Goal: Task Accomplishment & Management: Manage account settings

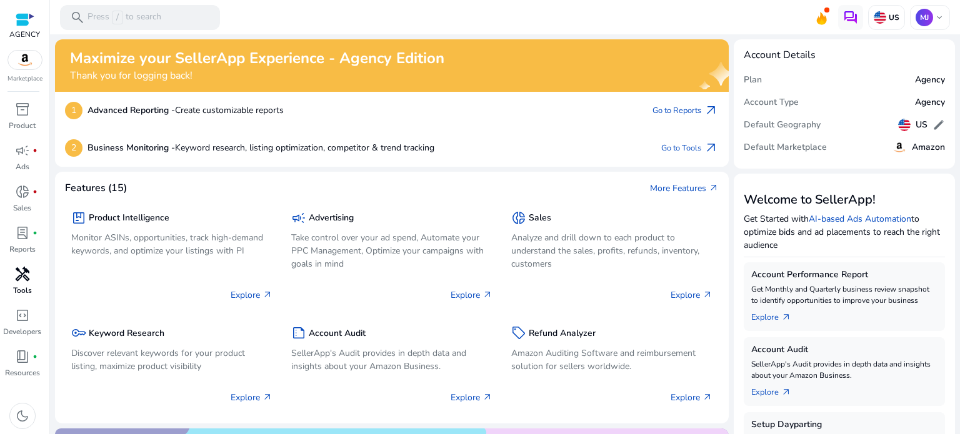
click at [22, 284] on link "handyman Tools" at bounding box center [22, 284] width 44 height 41
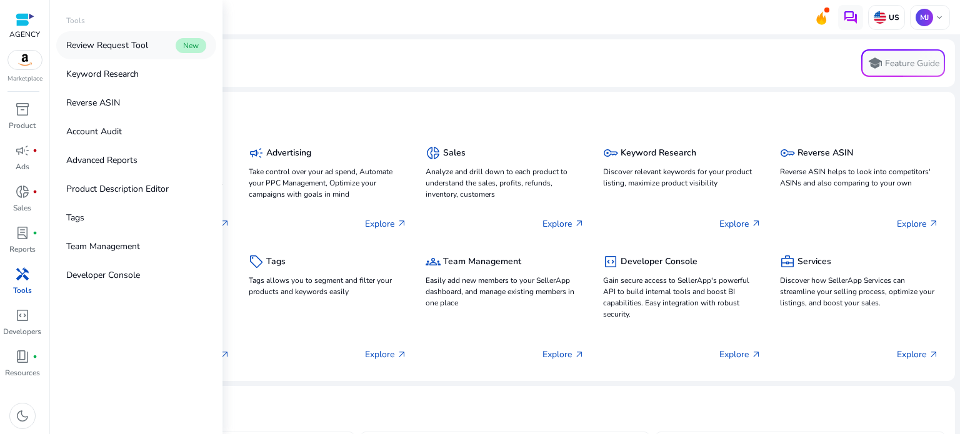
click at [109, 52] on link "Review Request Tool New" at bounding box center [136, 45] width 160 height 28
click at [20, 280] on span "handyman" at bounding box center [22, 274] width 15 height 15
click at [121, 107] on link "Reverse ASIN" at bounding box center [136, 103] width 160 height 28
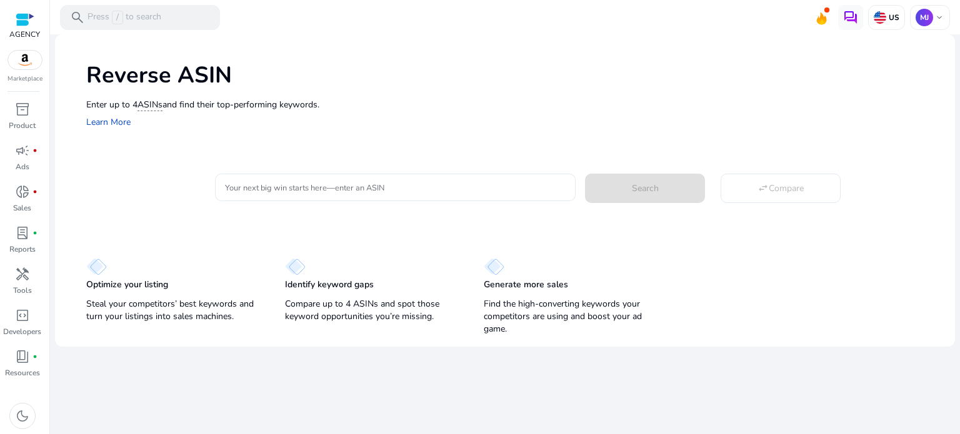
click at [396, 181] on input "Your next big win starts here—enter an ASIN" at bounding box center [395, 188] width 340 height 14
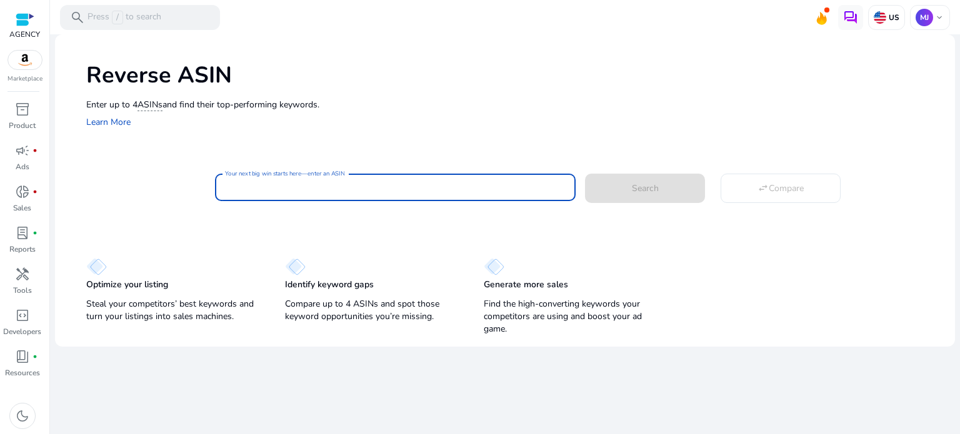
paste input "**********"
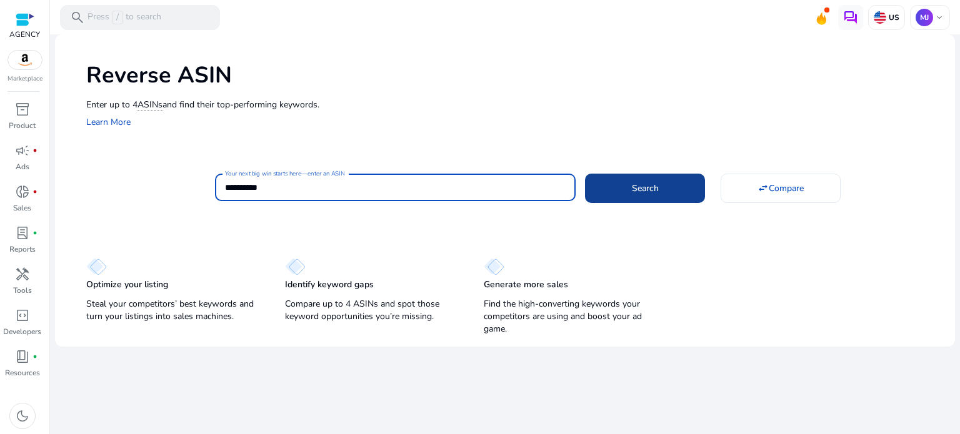
type input "**********"
click at [637, 194] on span "Search" at bounding box center [645, 188] width 27 height 13
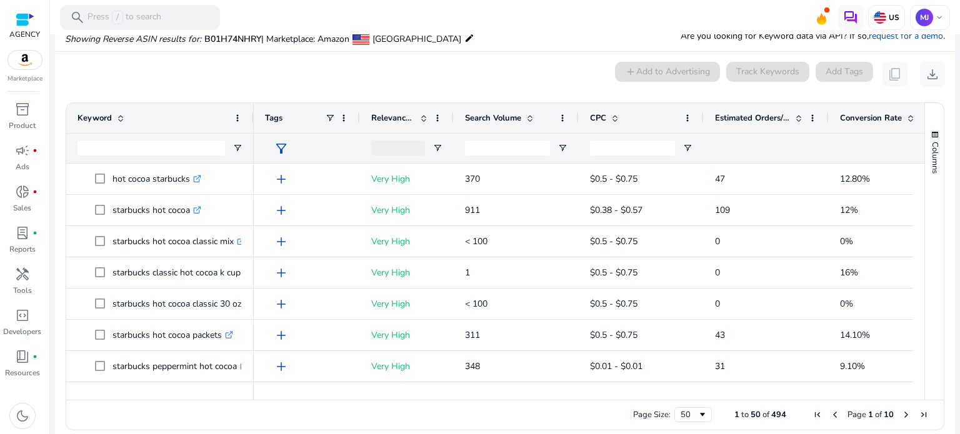
scroll to position [103, 0]
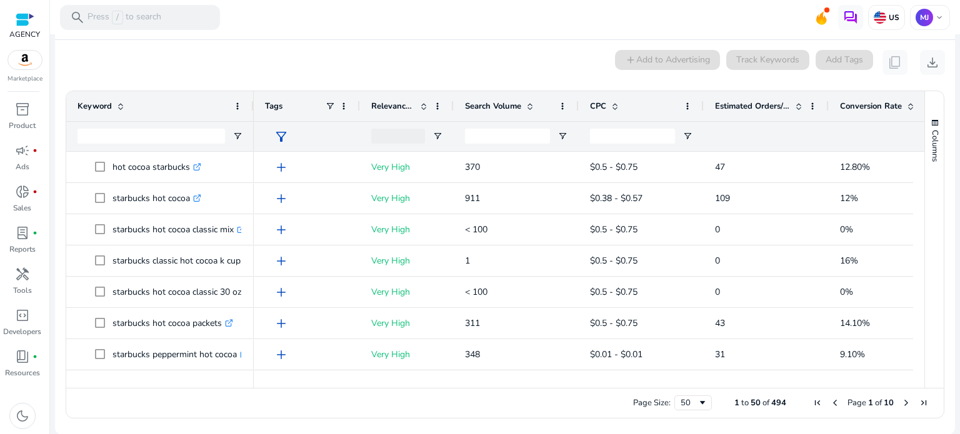
drag, startPoint x: 253, startPoint y: 103, endPoint x: 299, endPoint y: 122, distance: 49.9
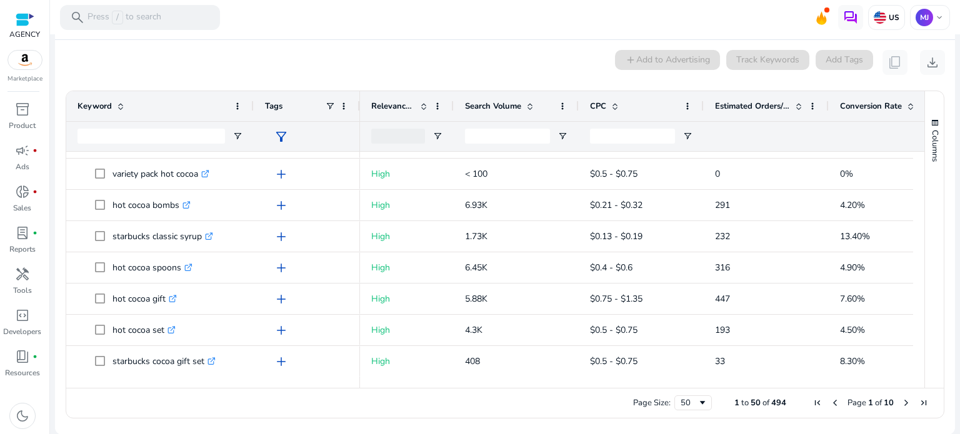
scroll to position [1024, 0]
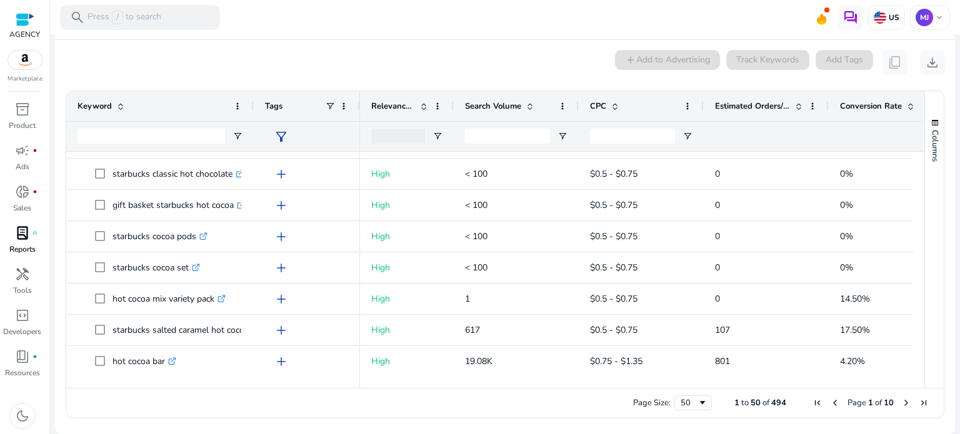
click at [24, 267] on span "handyman" at bounding box center [22, 274] width 15 height 15
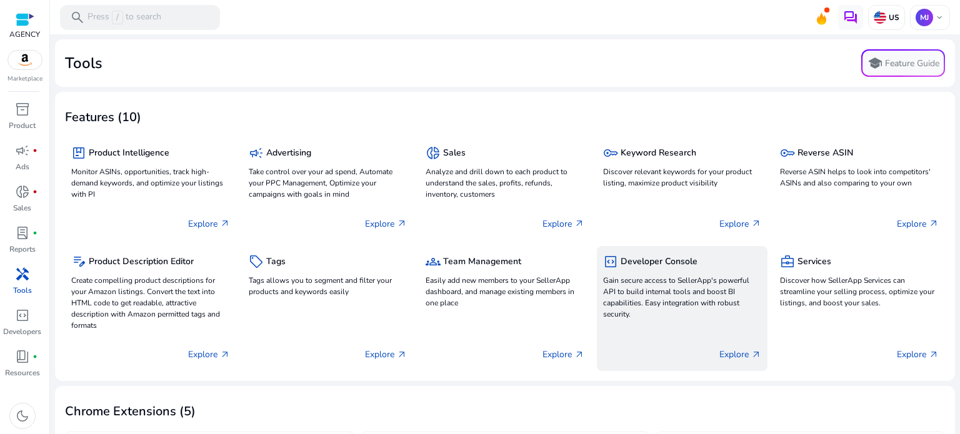
drag, startPoint x: 707, startPoint y: 171, endPoint x: 630, endPoint y: 251, distance: 111.8
click at [630, 251] on div "code_blocks Developer Console Gain secure access to SellerApp's powerful API to…" at bounding box center [682, 308] width 171 height 125
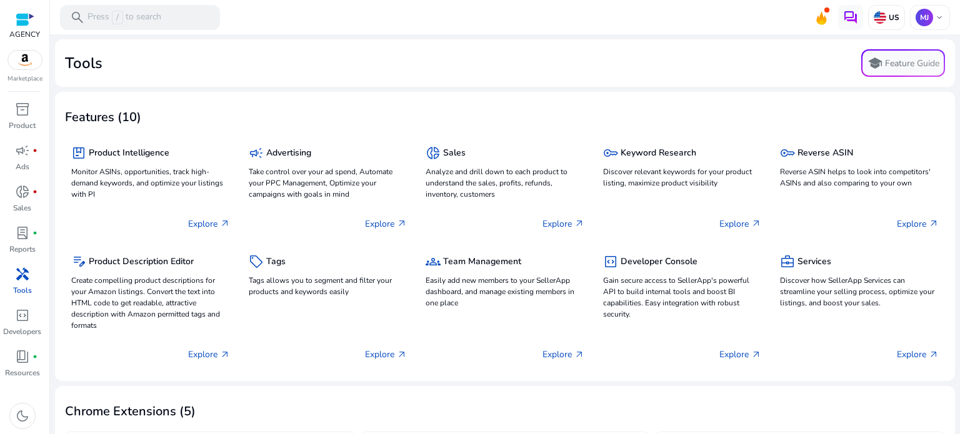
drag, startPoint x: 29, startPoint y: 29, endPoint x: 21, endPoint y: 17, distance: 14.4
drag, startPoint x: 21, startPoint y: 17, endPoint x: 435, endPoint y: 24, distance: 414.2
click at [435, 24] on mat-toolbar "search Press / to search US MJ keyboard_arrow_down" at bounding box center [505, 17] width 910 height 34
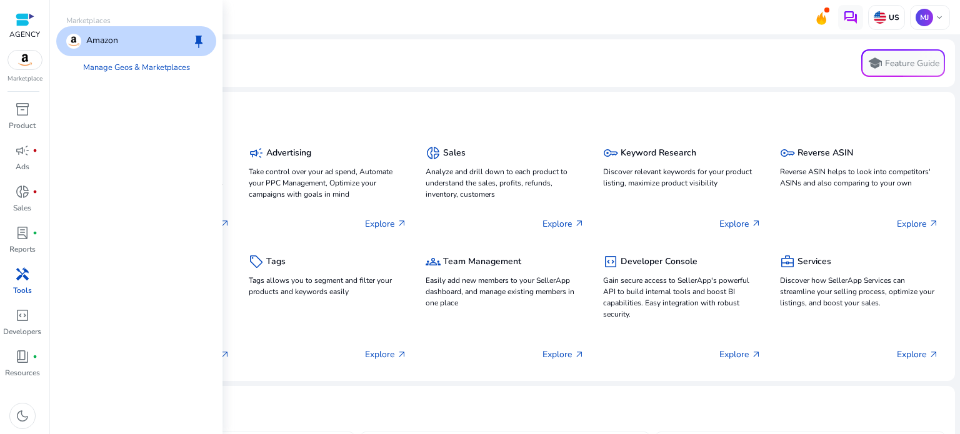
drag, startPoint x: 17, startPoint y: 66, endPoint x: 409, endPoint y: 57, distance: 392.4
click at [409, 57] on div "Tools school Feature Guide" at bounding box center [505, 62] width 880 height 27
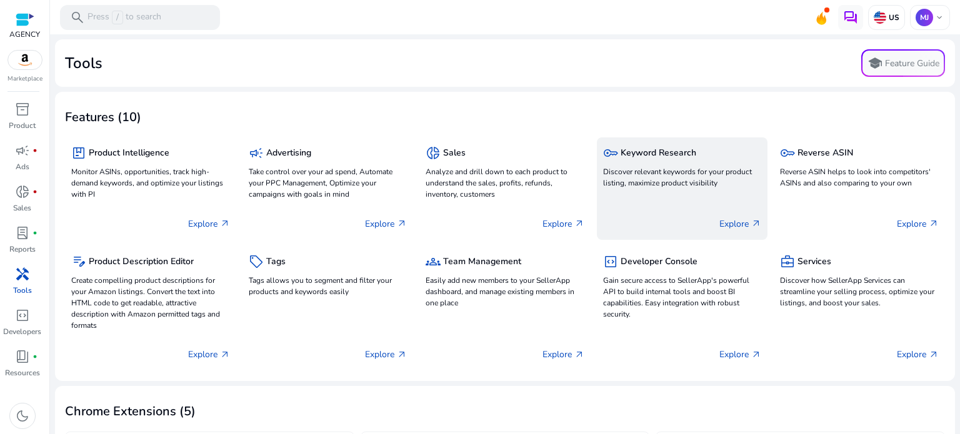
click at [735, 229] on p "Explore arrow_outward" at bounding box center [740, 223] width 42 height 13
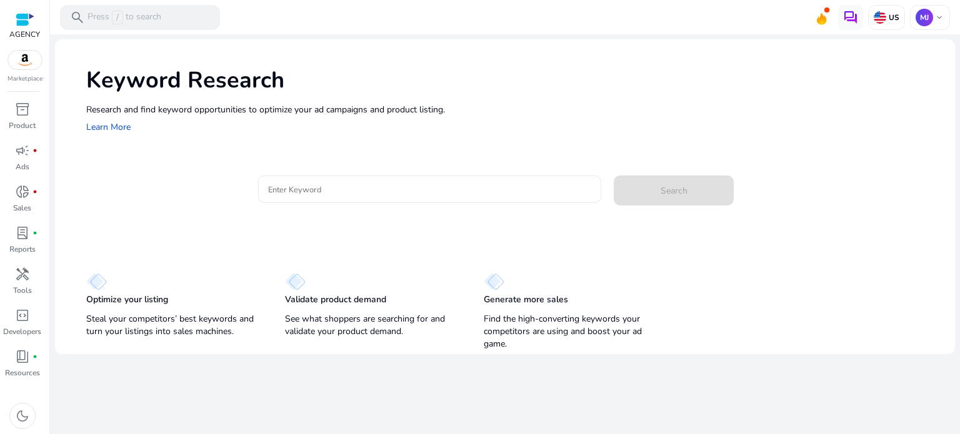
click at [300, 191] on input "Enter Keyword" at bounding box center [430, 189] width 324 height 14
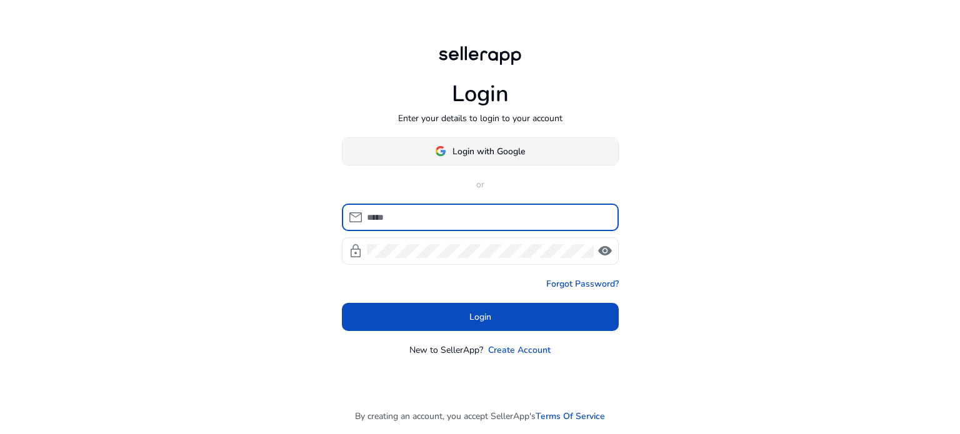
click at [482, 157] on span "Login with Google" at bounding box center [488, 151] width 72 height 13
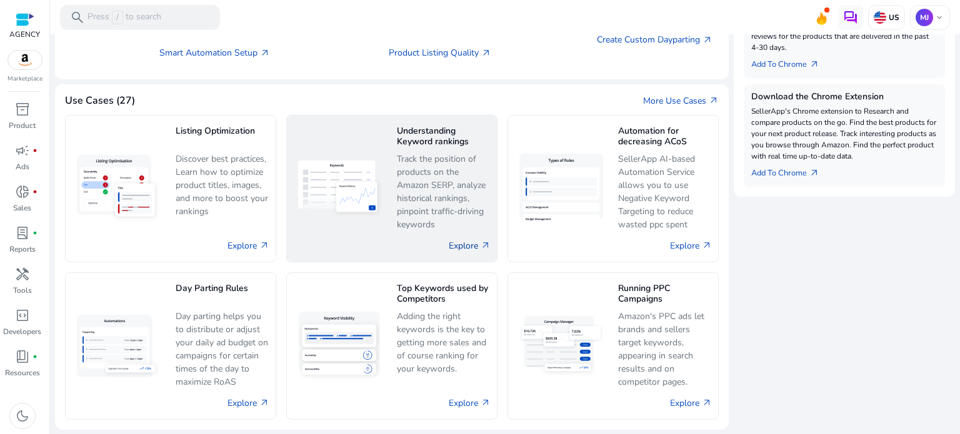
click at [457, 243] on link "Explore arrow_outward" at bounding box center [470, 245] width 42 height 13
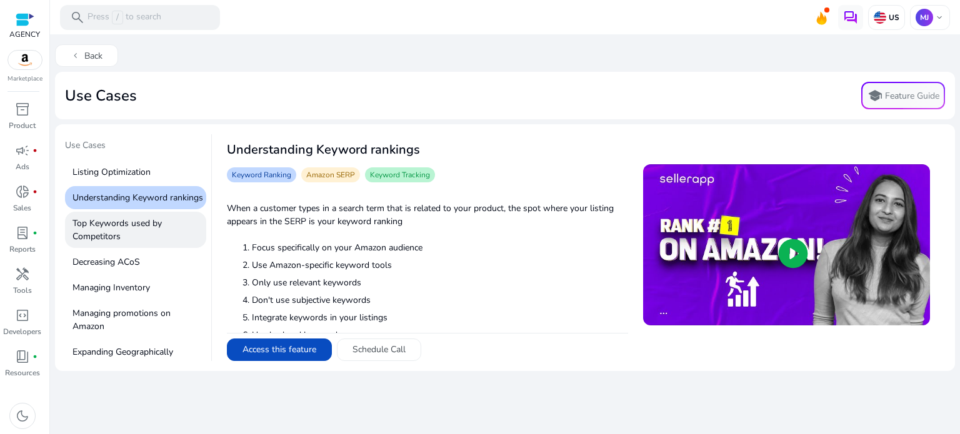
click at [120, 241] on p "Top Keywords used by Competitors" at bounding box center [135, 230] width 141 height 36
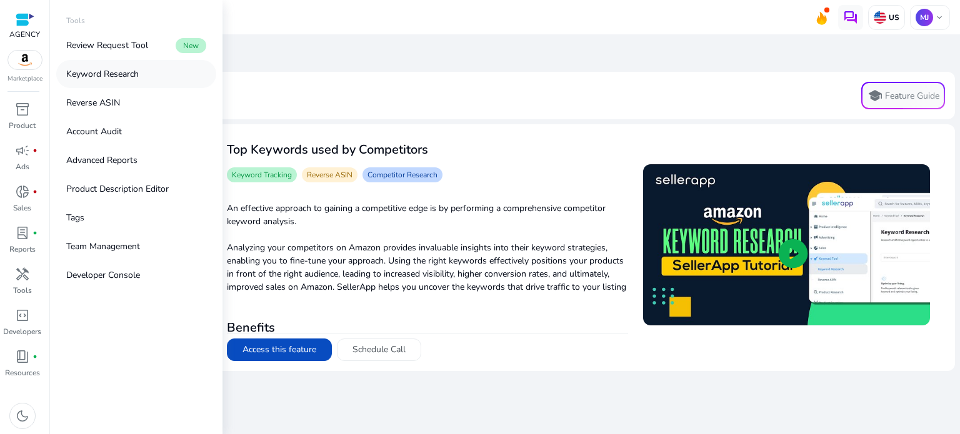
click at [119, 84] on link "Keyword Research" at bounding box center [136, 74] width 160 height 28
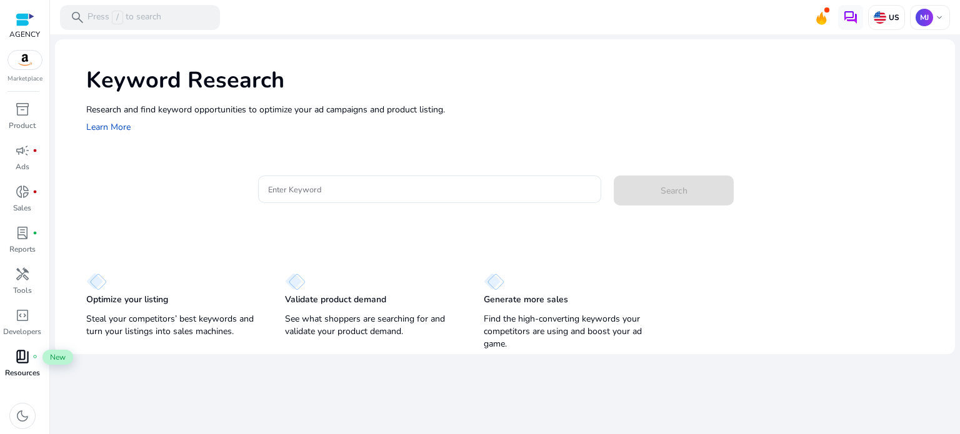
click at [24, 357] on span "book_4" at bounding box center [22, 356] width 15 height 15
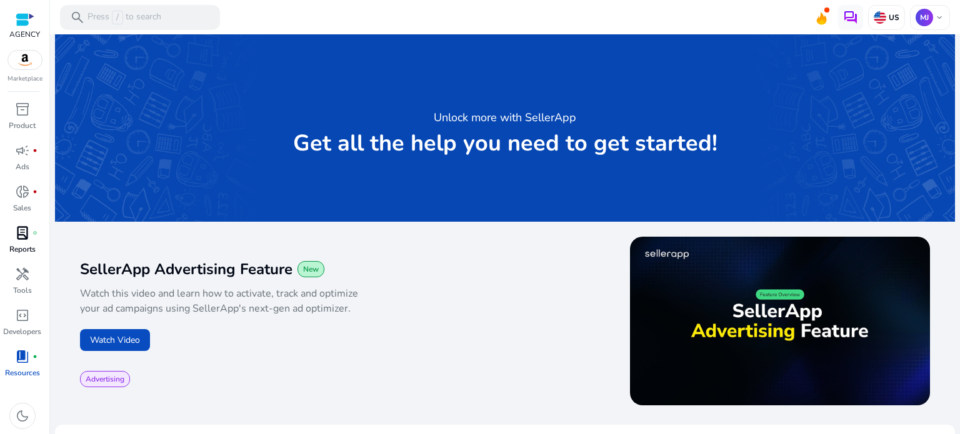
click at [26, 240] on span "lab_profile" at bounding box center [22, 233] width 15 height 15
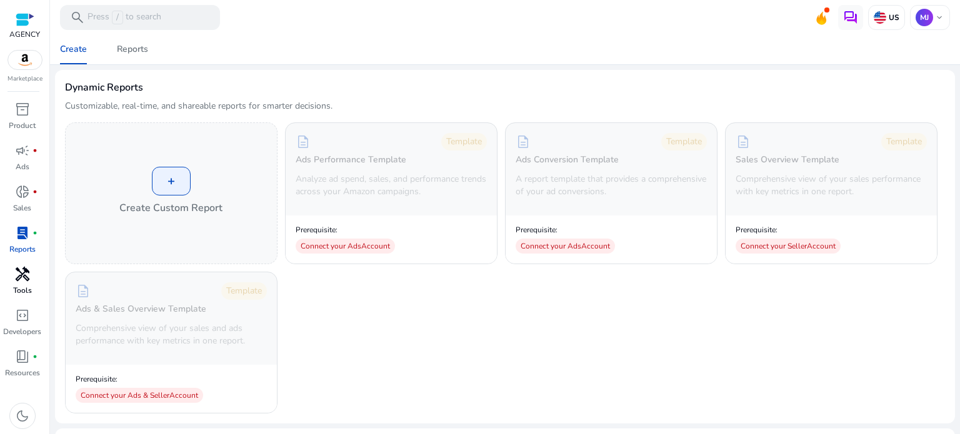
click at [22, 275] on span "handyman" at bounding box center [22, 274] width 15 height 15
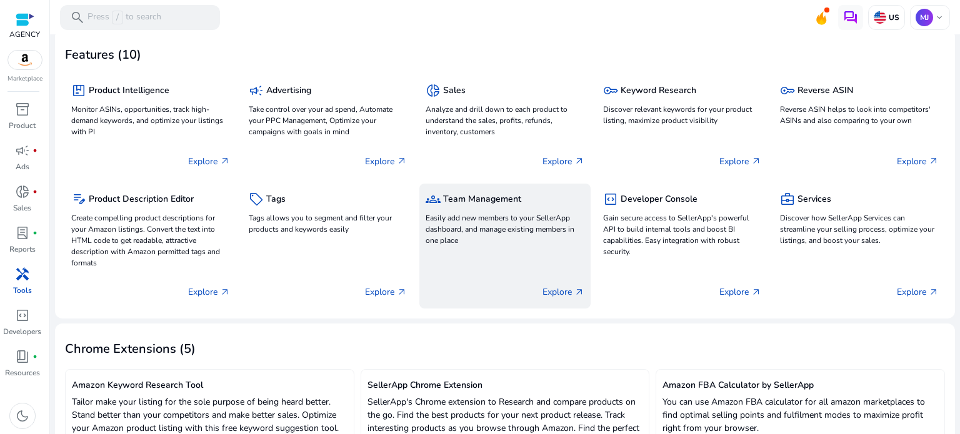
scroll to position [244, 0]
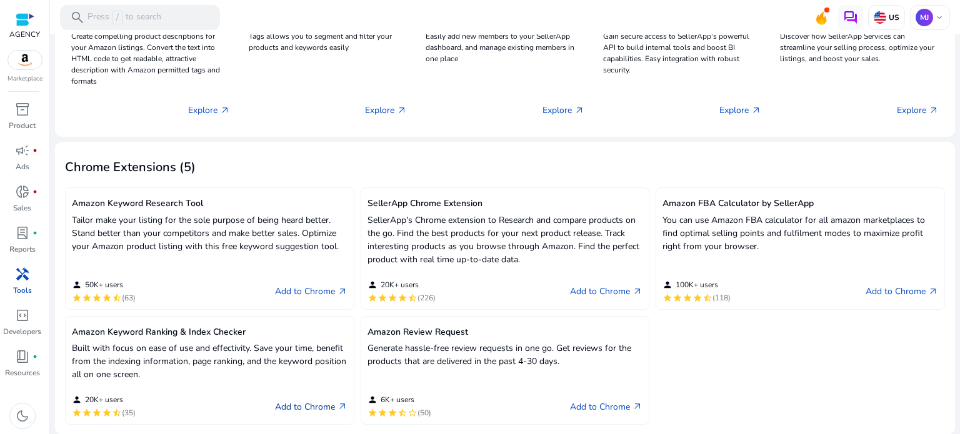
click at [300, 404] on link "Add to Chrome arrow_outward" at bounding box center [311, 406] width 72 height 15
click at [324, 289] on link "Add to Chrome arrow_outward" at bounding box center [311, 291] width 72 height 15
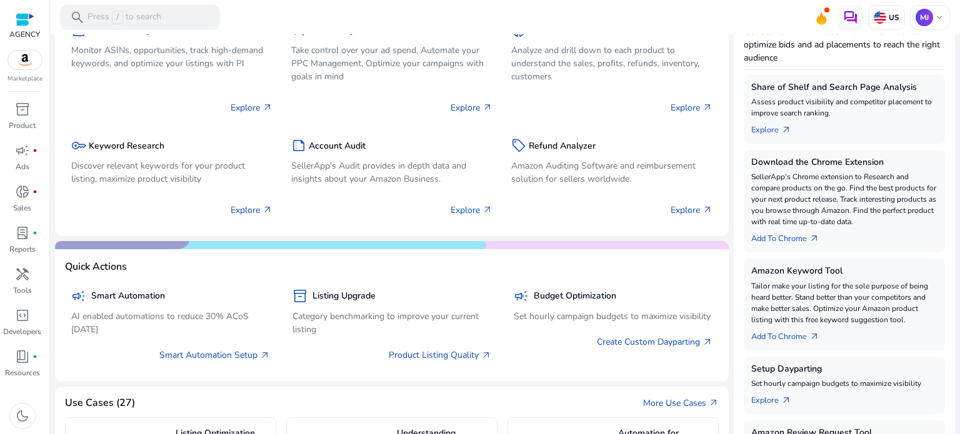
scroll to position [62, 0]
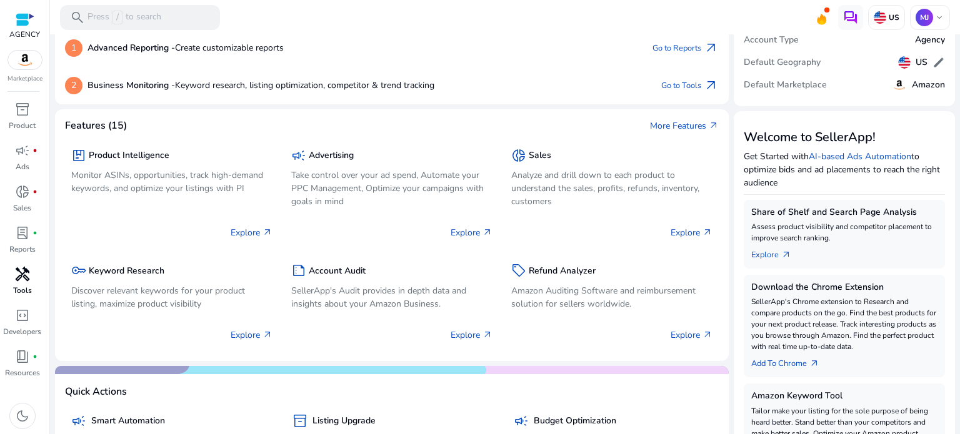
click at [17, 288] on p "Tools" at bounding box center [22, 290] width 19 height 11
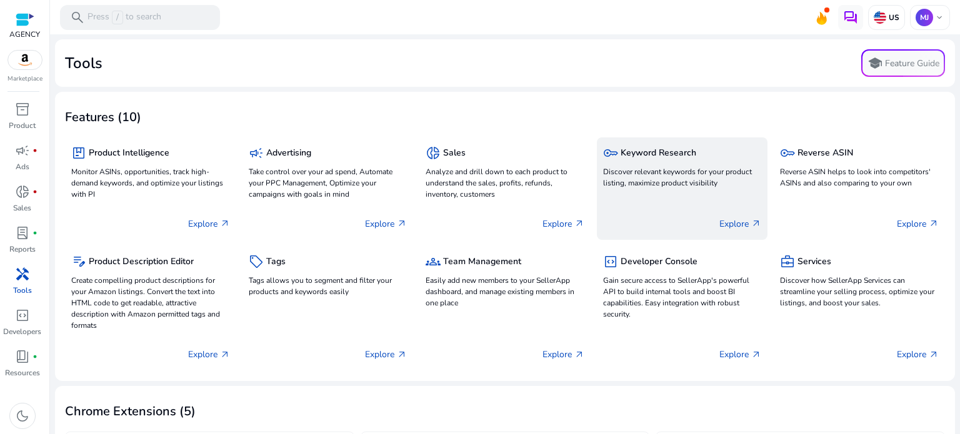
click at [727, 220] on p "Explore arrow_outward" at bounding box center [740, 223] width 42 height 13
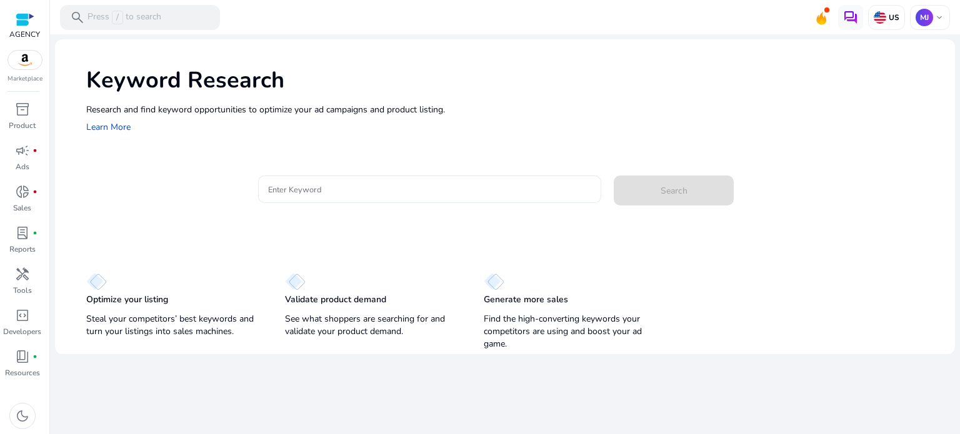
click at [334, 189] on input "Enter Keyword" at bounding box center [430, 189] width 324 height 14
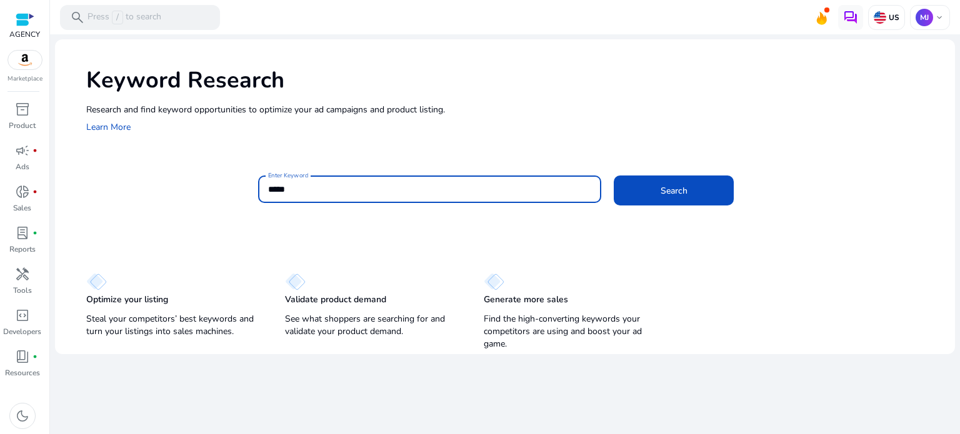
type input "*****"
click at [701, 217] on mat-card "Enter Keyword ***** Search" at bounding box center [520, 196] width 868 height 61
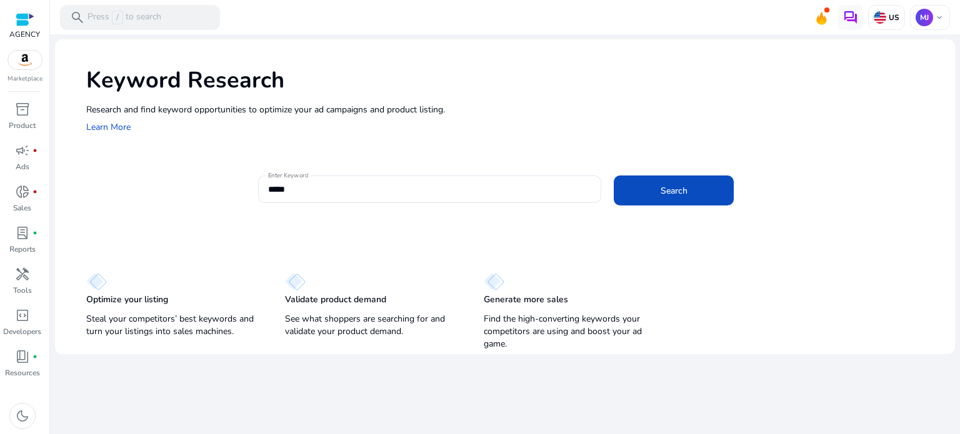
click at [699, 206] on div "Enter Keyword ***** Search" at bounding box center [601, 196] width 687 height 41
click at [695, 201] on span at bounding box center [673, 191] width 120 height 30
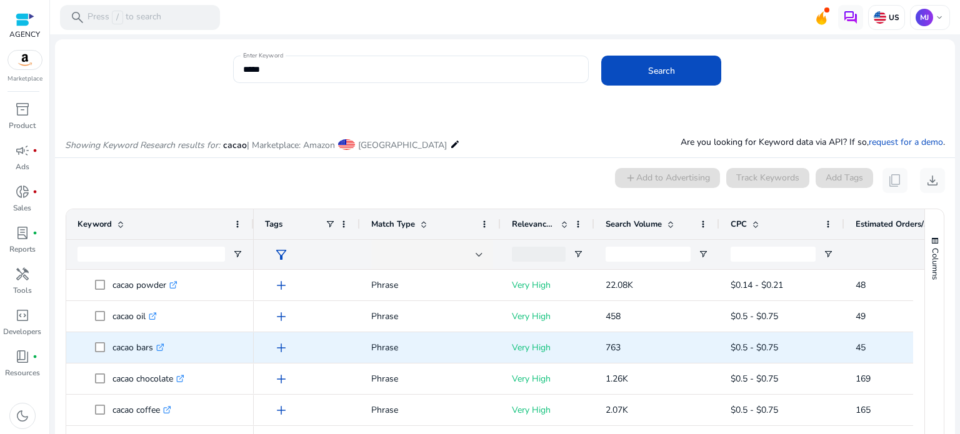
scroll to position [118, 0]
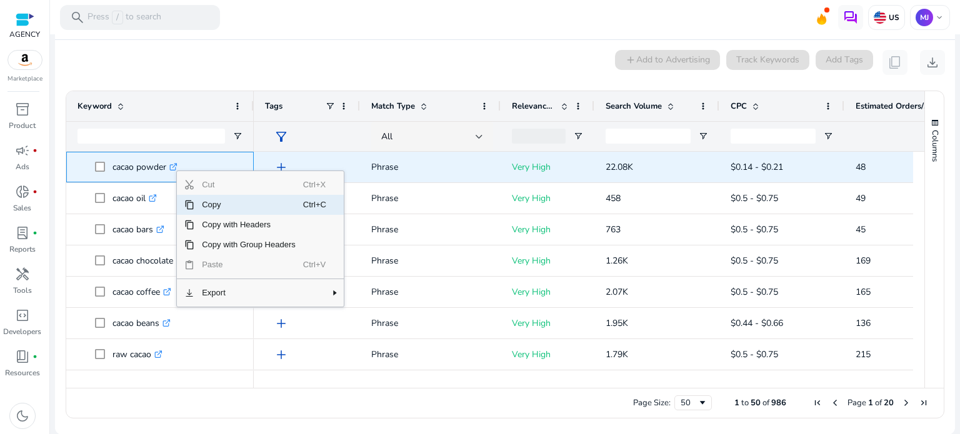
click at [176, 166] on icon ".st0{fill:#2c8af8}" at bounding box center [173, 167] width 8 height 8
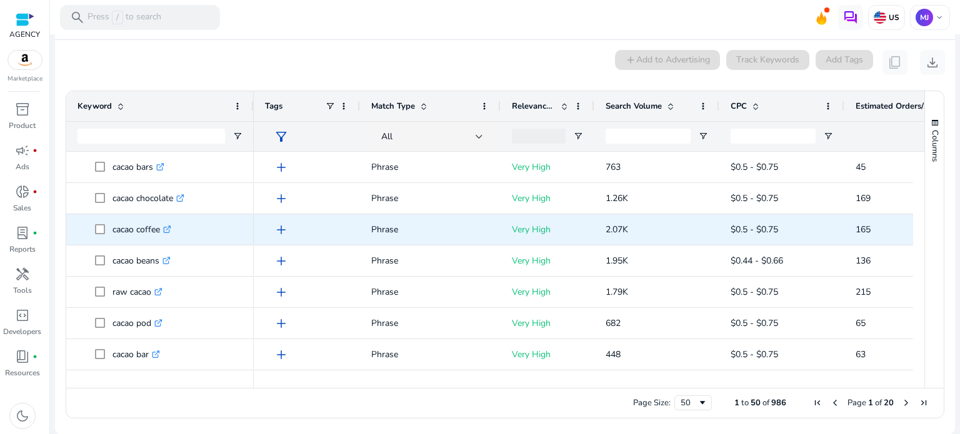
scroll to position [62, 0]
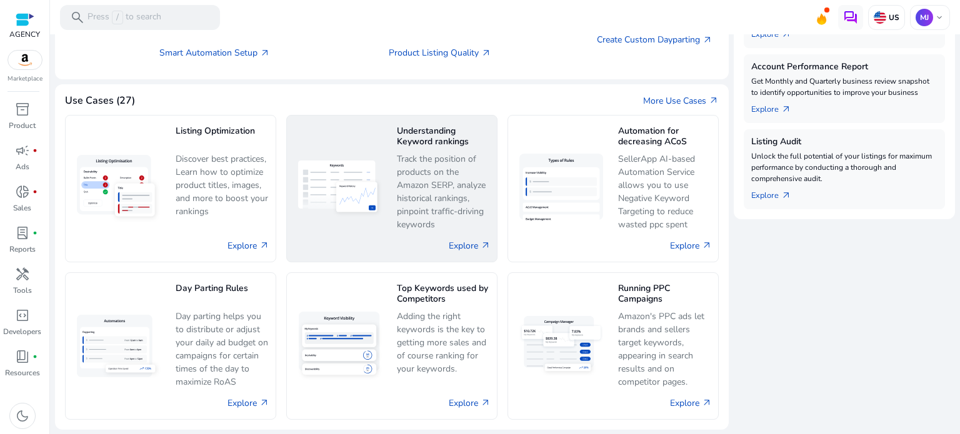
scroll to position [302, 0]
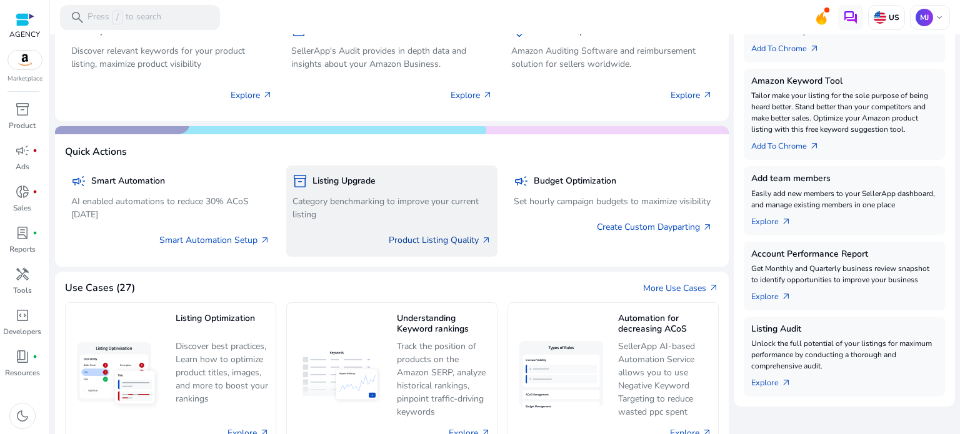
click at [440, 239] on link "Product Listing Quality arrow_outward" at bounding box center [440, 240] width 102 height 13
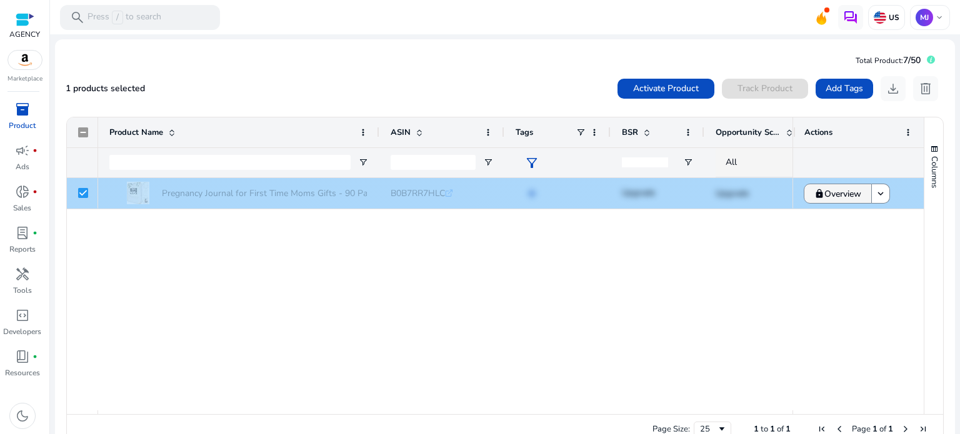
click at [825, 195] on span "Overview" at bounding box center [842, 194] width 37 height 26
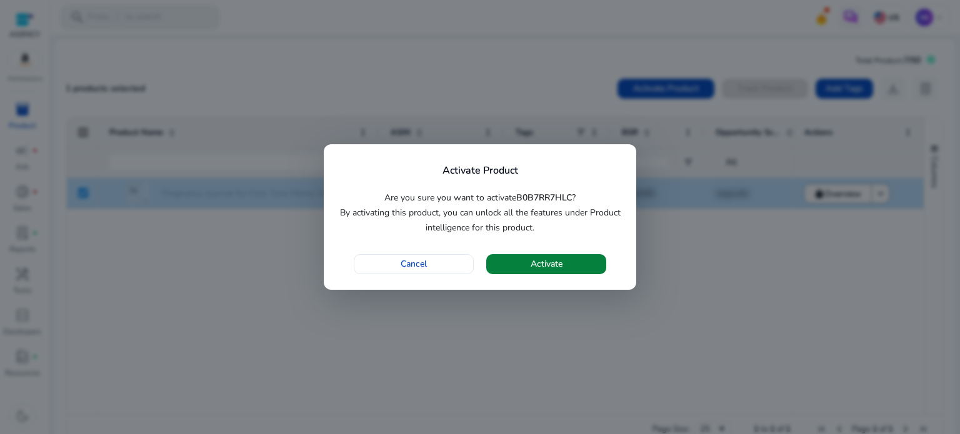
click at [572, 265] on span "button" at bounding box center [546, 264] width 120 height 30
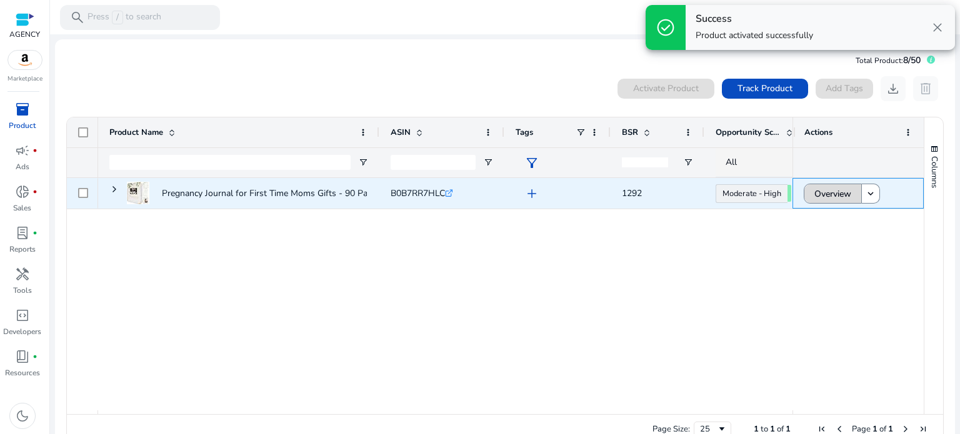
click at [831, 197] on span "Overview" at bounding box center [832, 194] width 37 height 26
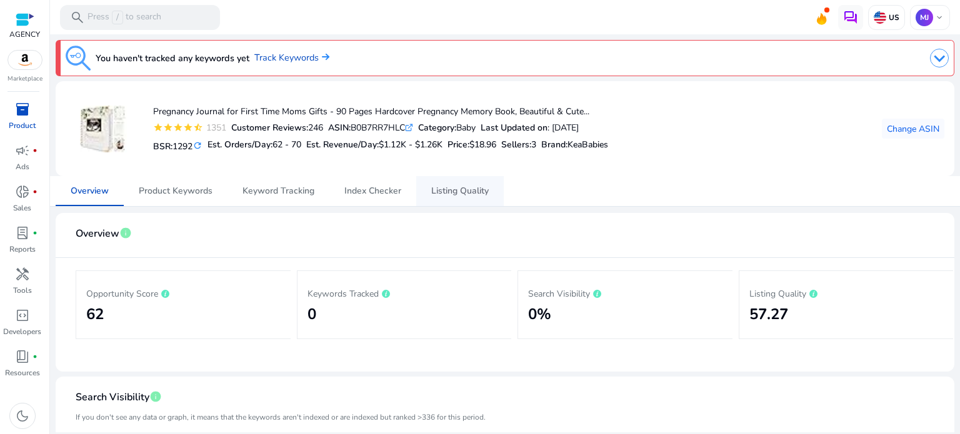
click at [442, 190] on span "Listing Quality" at bounding box center [459, 191] width 57 height 9
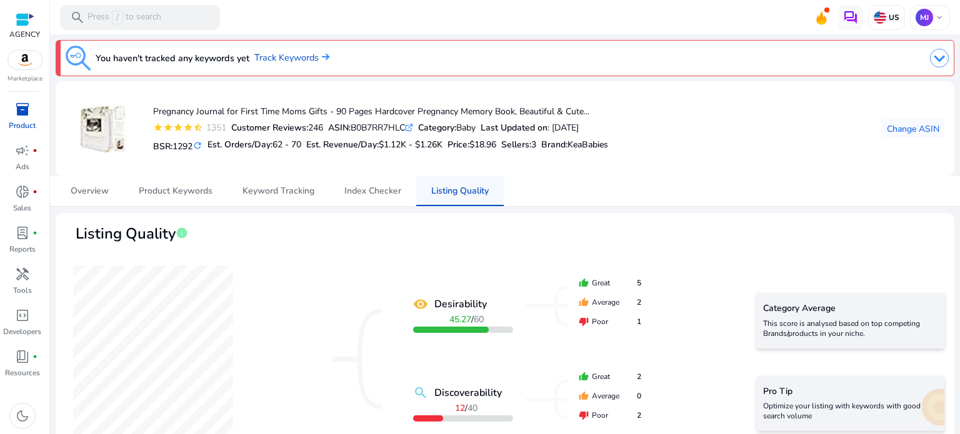
scroll to position [187, 0]
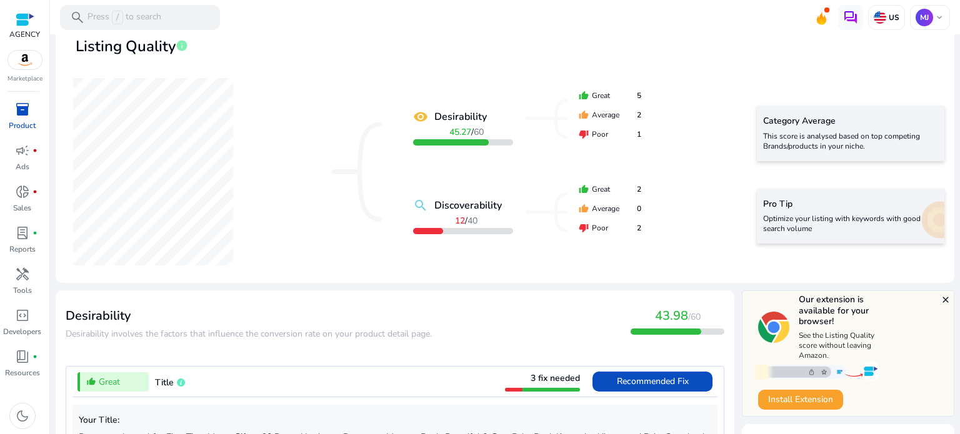
click at [420, 114] on mat-icon "remove_red_eye" at bounding box center [420, 116] width 15 height 15
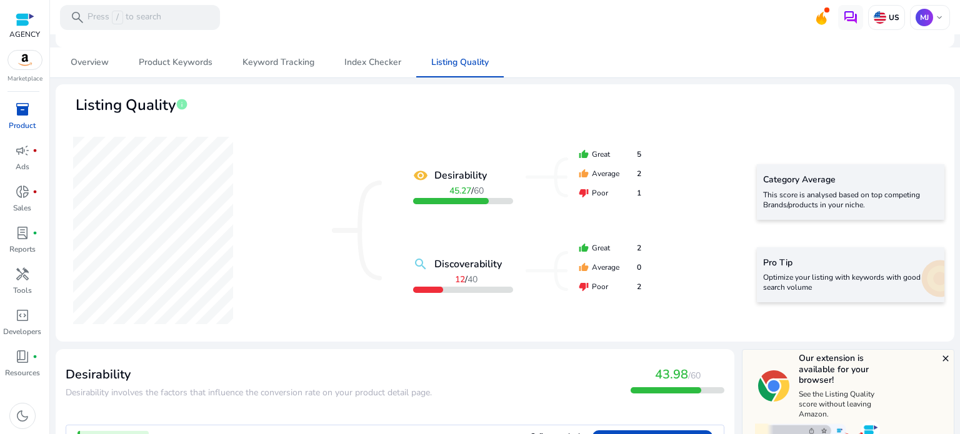
scroll to position [0, 0]
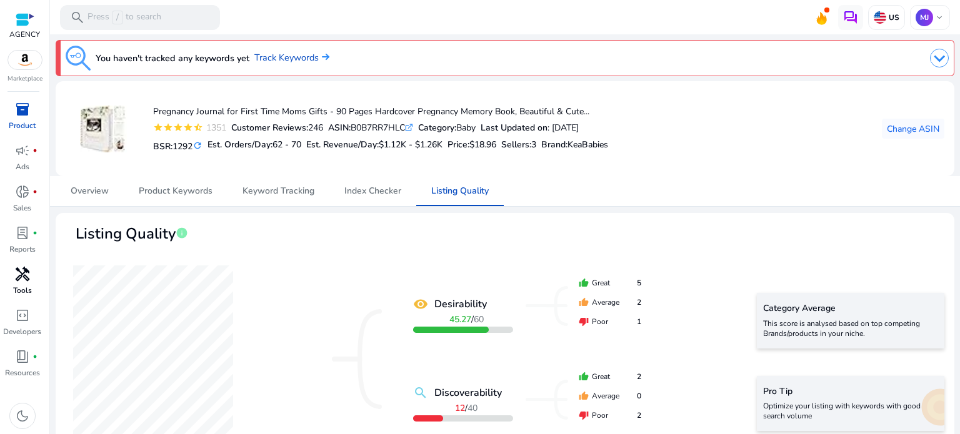
click at [21, 284] on link "handyman Tools" at bounding box center [22, 284] width 44 height 41
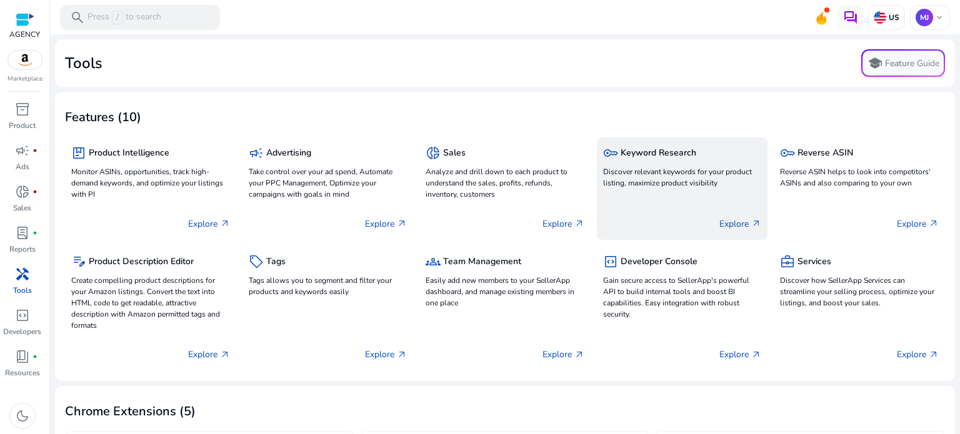
click at [657, 159] on div "key Keyword Research" at bounding box center [682, 153] width 159 height 18
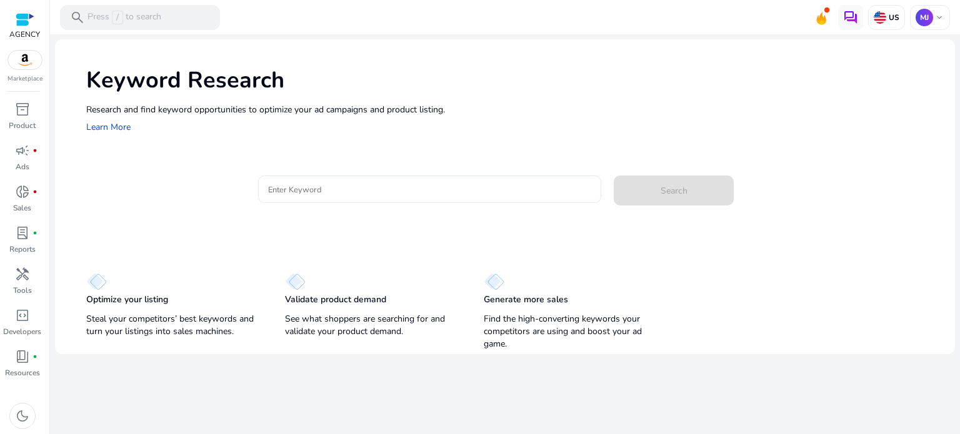
click at [326, 193] on input "Enter Keyword" at bounding box center [430, 189] width 324 height 14
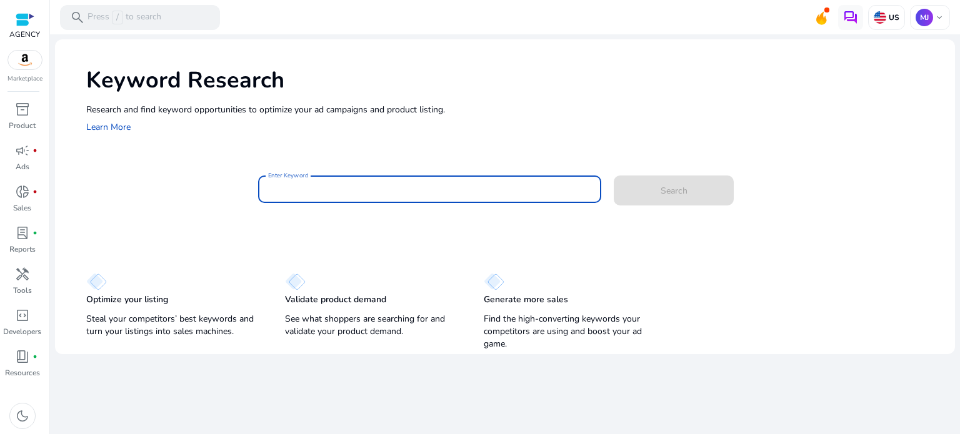
type input "*"
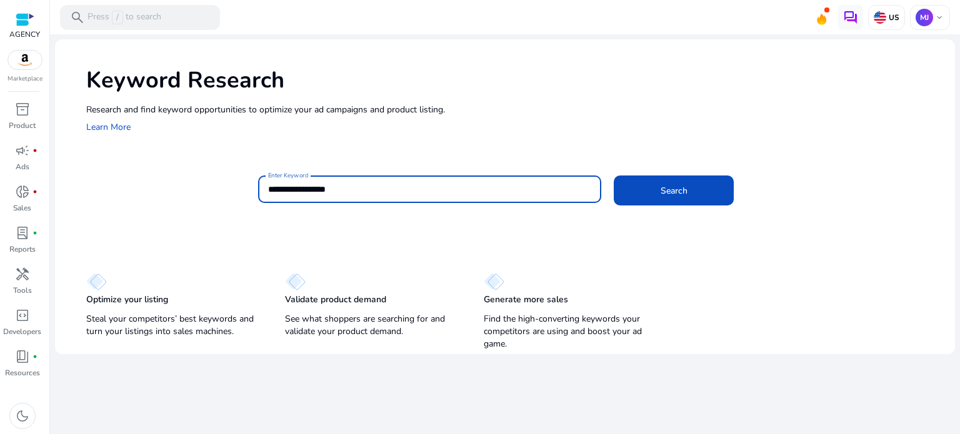
type input "**********"
click at [613, 176] on button "Search" at bounding box center [673, 191] width 120 height 30
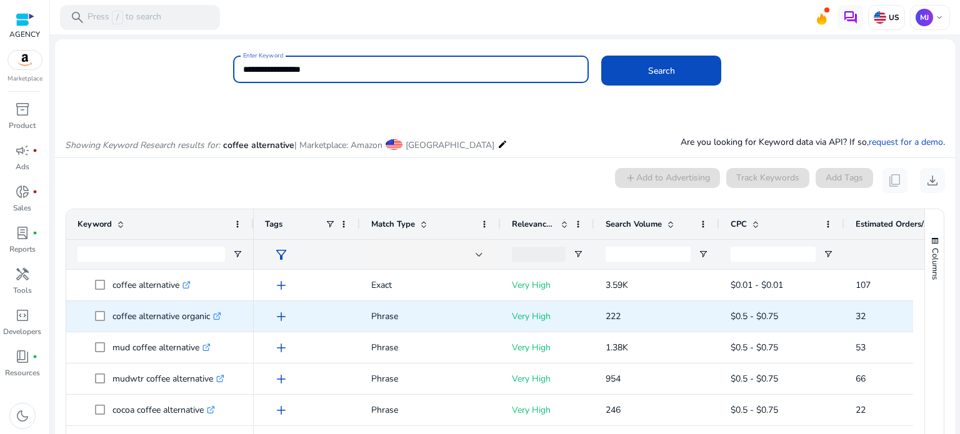
scroll to position [106, 0]
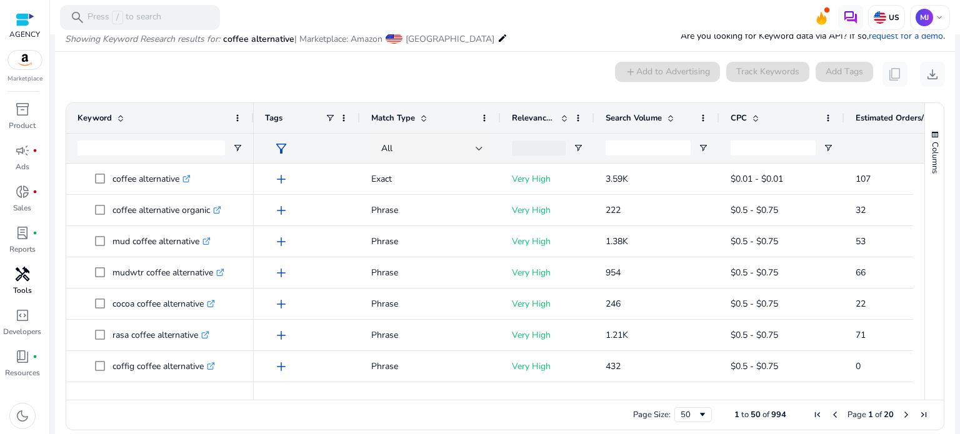
click at [20, 284] on div "handyman" at bounding box center [22, 274] width 35 height 20
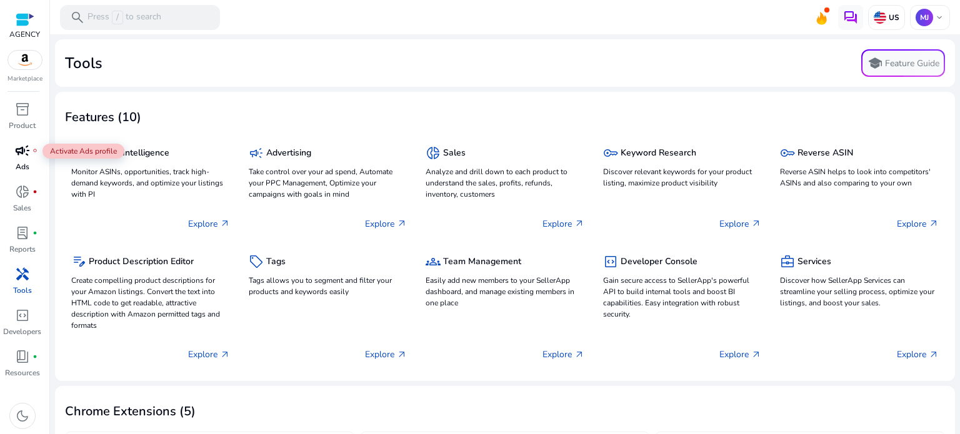
click at [26, 156] on span "campaign" at bounding box center [22, 150] width 15 height 15
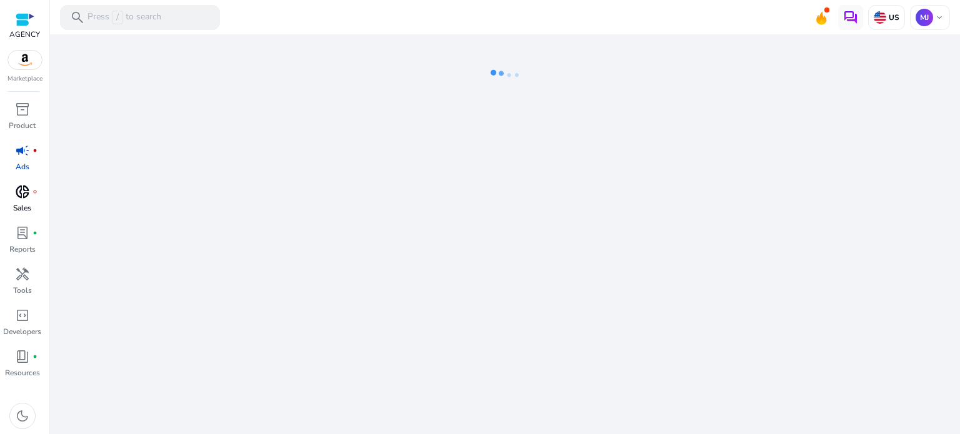
click at [27, 188] on span "donut_small" at bounding box center [22, 191] width 15 height 15
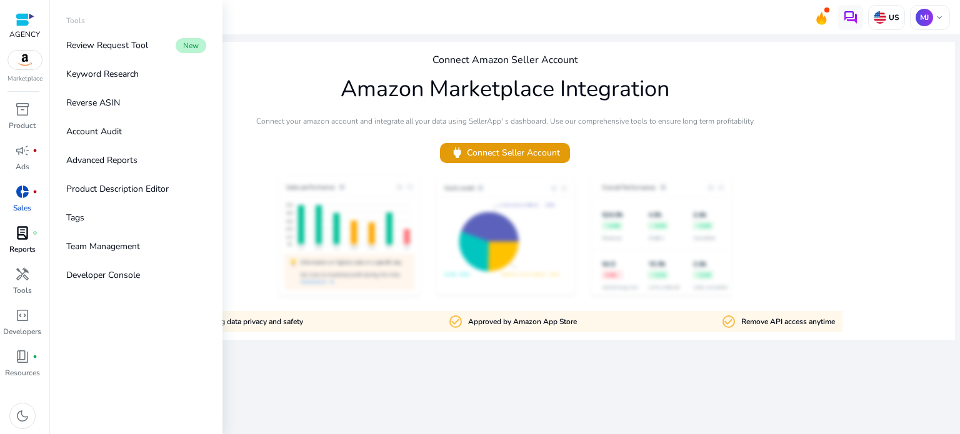
click at [29, 238] on span "lab_profile" at bounding box center [22, 233] width 15 height 15
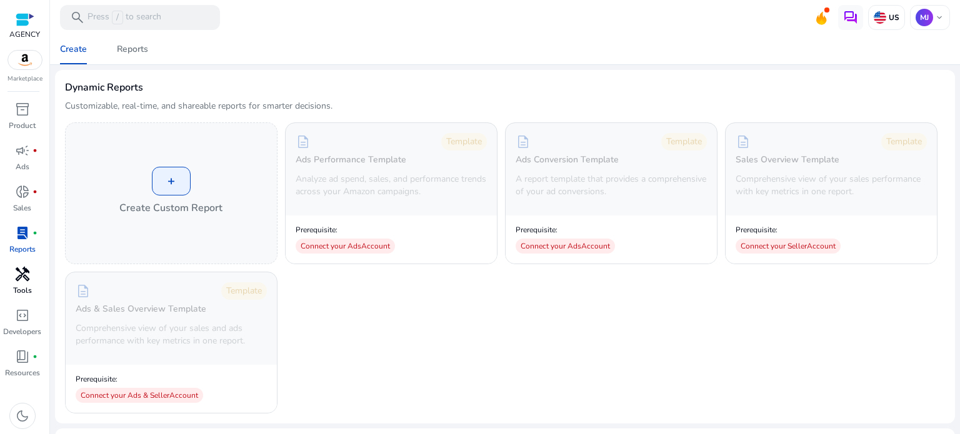
click at [24, 278] on span "handyman" at bounding box center [22, 274] width 15 height 15
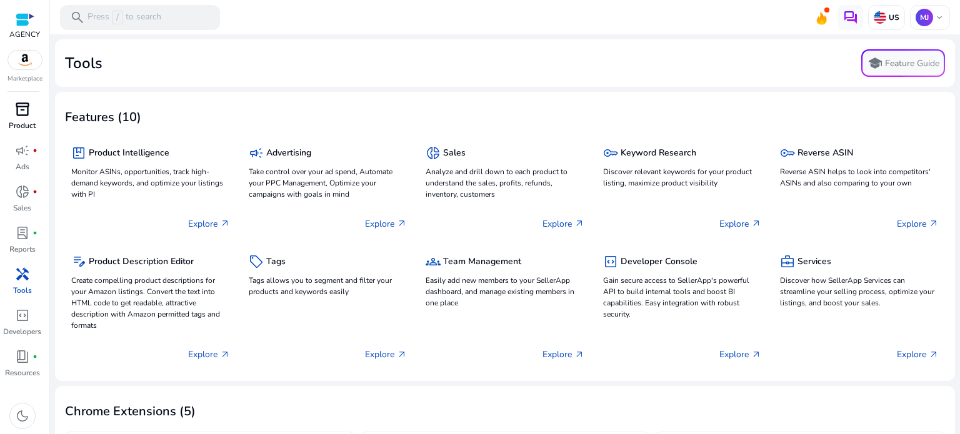
click at [21, 115] on span "inventory_2" at bounding box center [22, 109] width 15 height 15
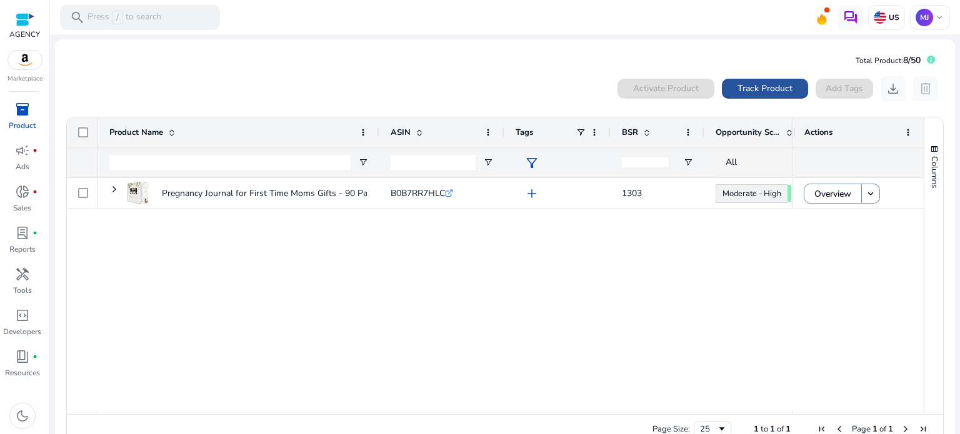
click at [756, 87] on span "Track Product" at bounding box center [764, 88] width 55 height 13
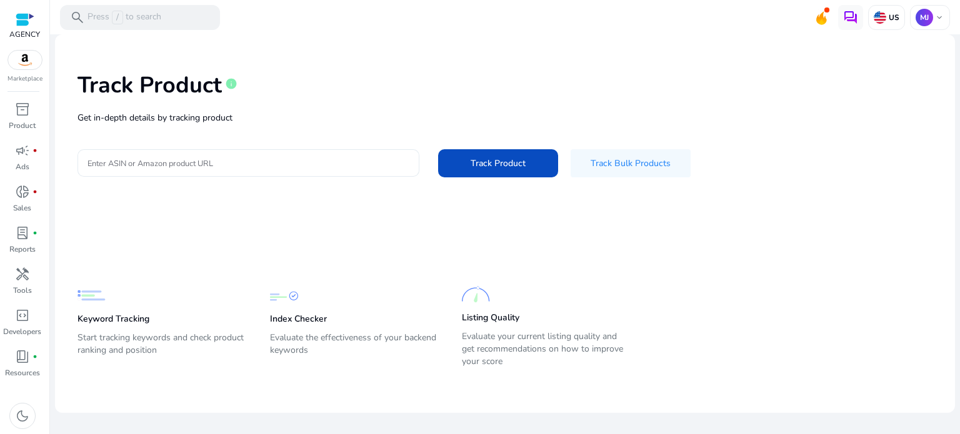
click at [244, 167] on input "Enter ASIN or Amazon product URL" at bounding box center [248, 163] width 322 height 14
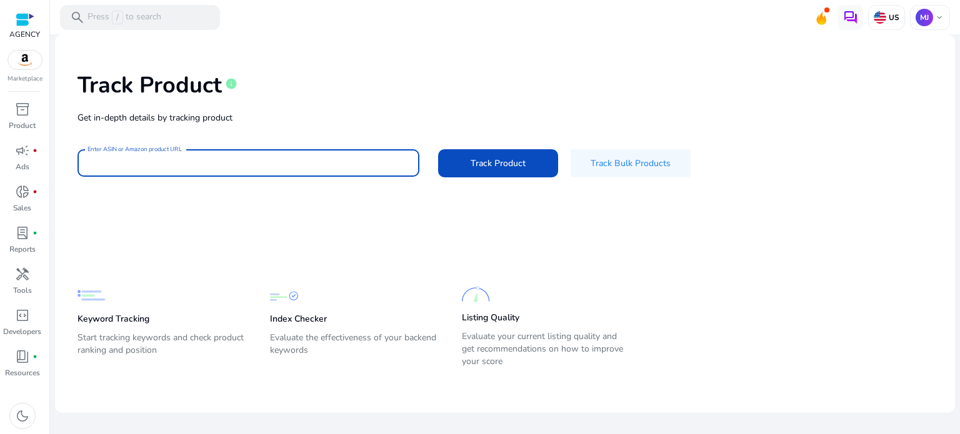
paste input "**********"
type input "**********"
click at [471, 169] on span "Track Product" at bounding box center [497, 163] width 55 height 13
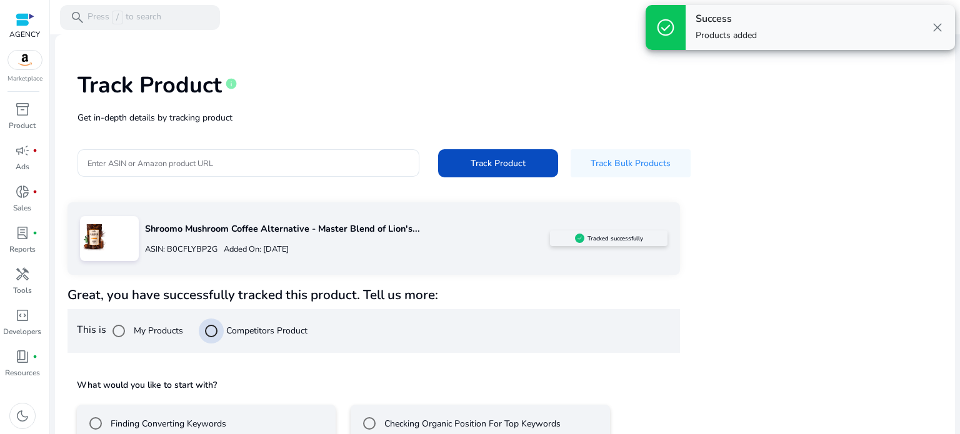
scroll to position [73, 0]
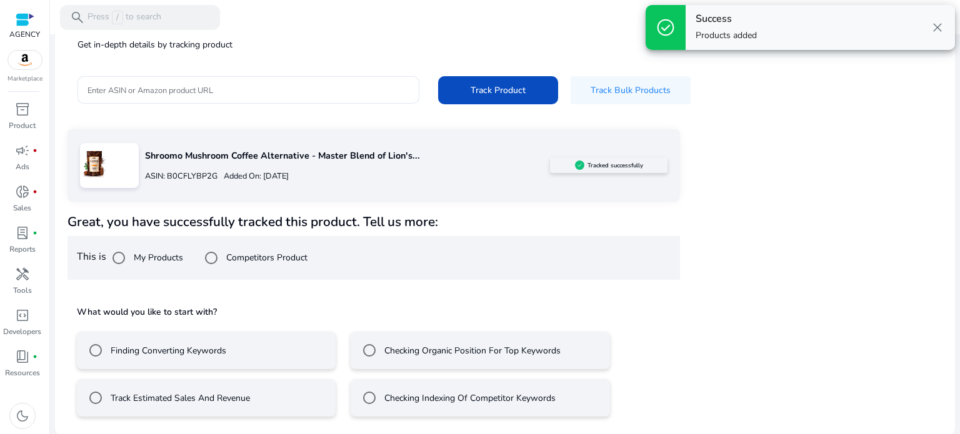
click at [211, 347] on label "Finding Converting Keywords" at bounding box center [167, 350] width 118 height 13
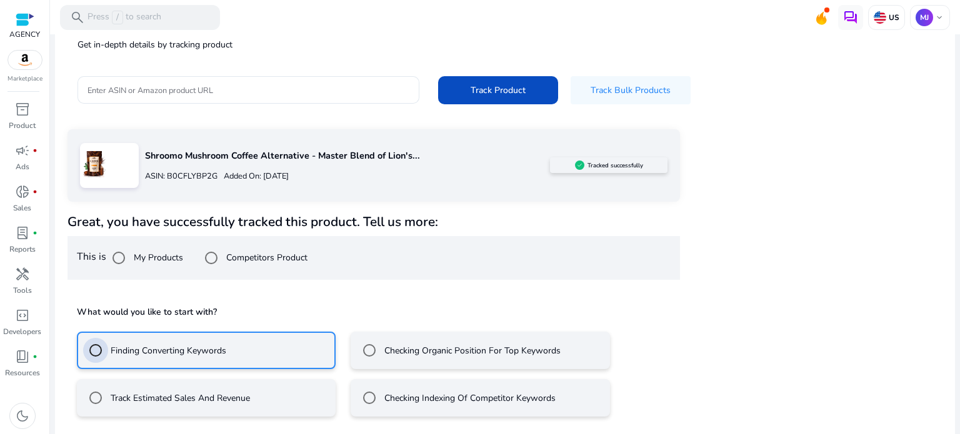
scroll to position [129, 0]
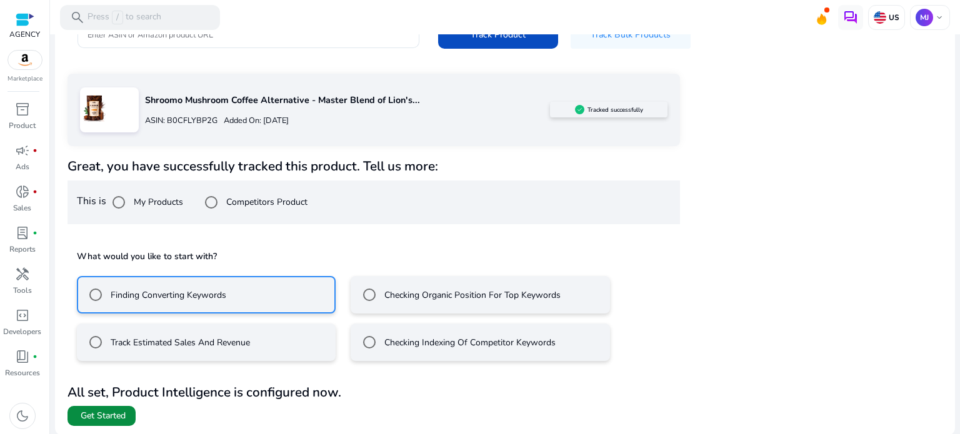
click at [107, 412] on span "Get Started" at bounding box center [103, 416] width 45 height 12
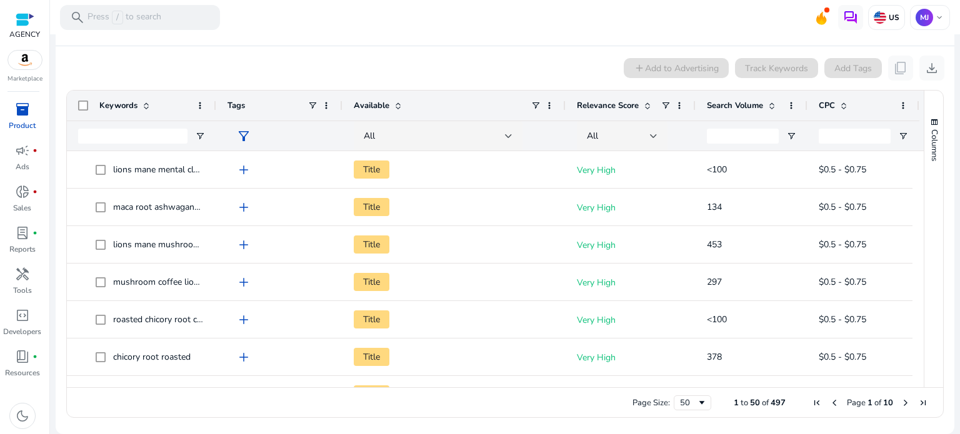
scroll to position [87, 0]
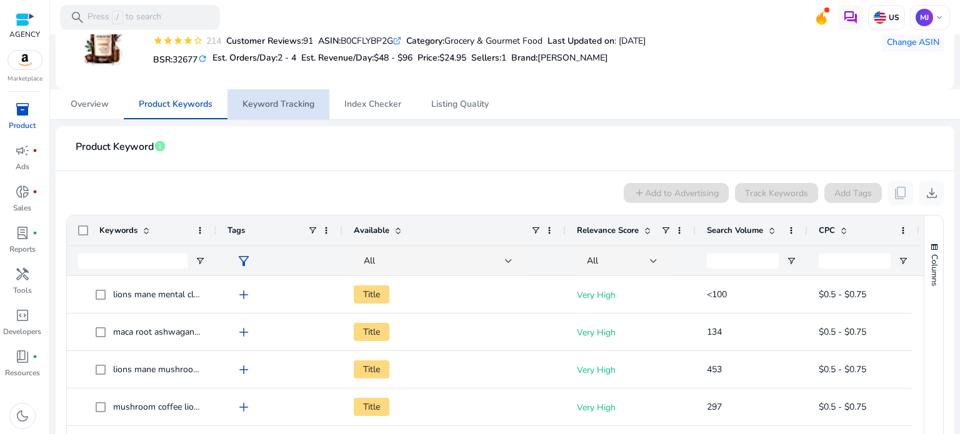
click at [259, 108] on span "Keyword Tracking" at bounding box center [278, 104] width 72 height 9
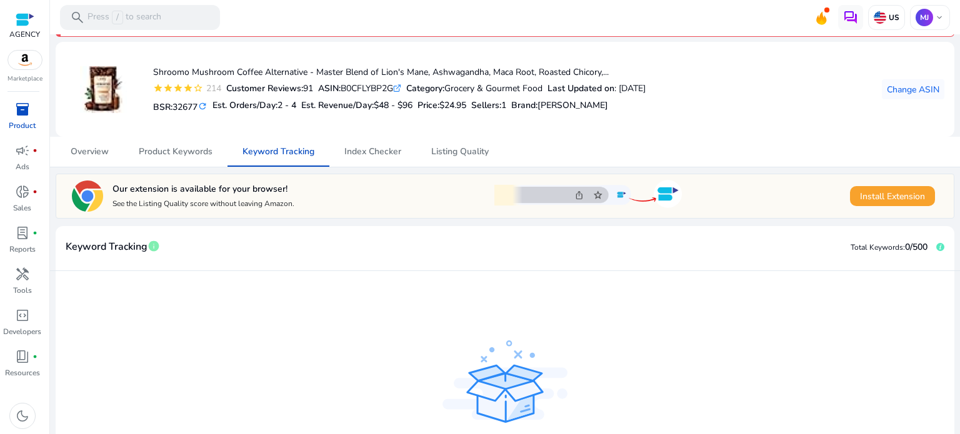
scroll to position [102, 0]
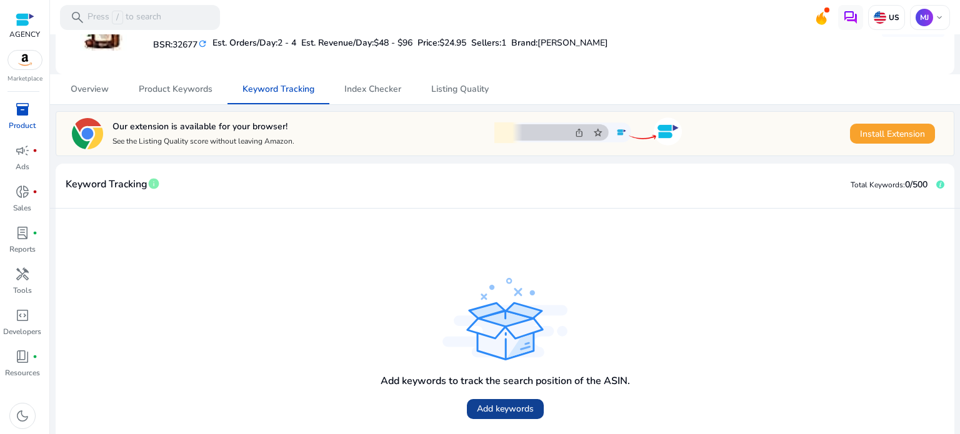
click at [485, 412] on span "Add keywords" at bounding box center [505, 408] width 57 height 13
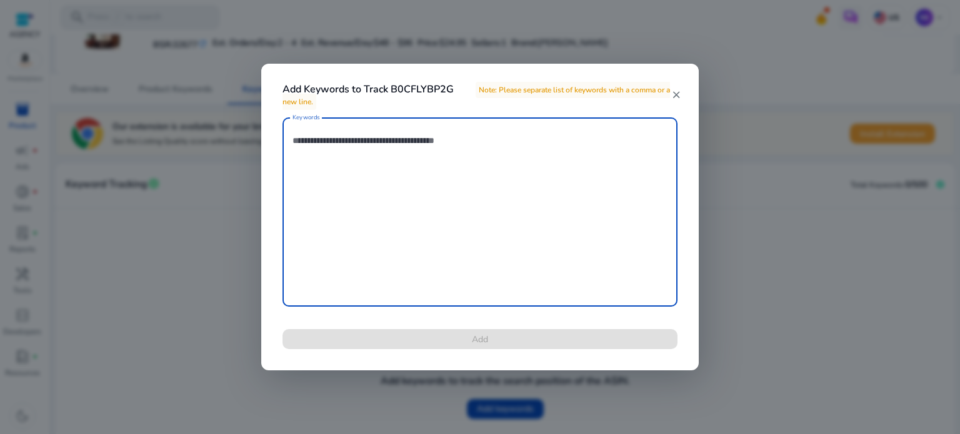
paste textarea "**********"
type textarea "**********"
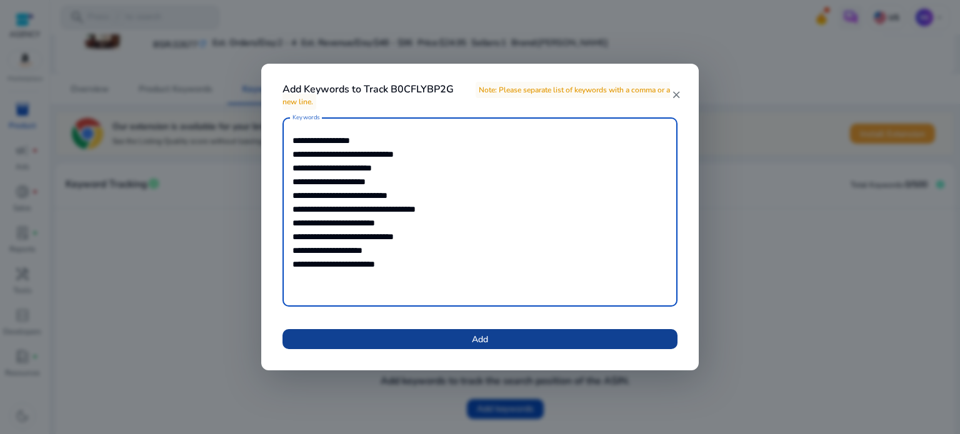
click at [472, 342] on span "Add" at bounding box center [480, 339] width 16 height 13
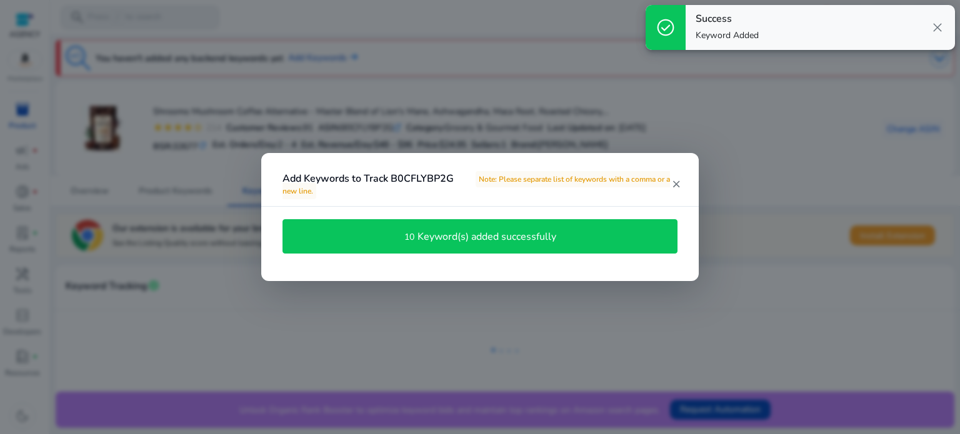
click at [555, 239] on h4 "Keyword(s) added successfully" at bounding box center [486, 237] width 139 height 12
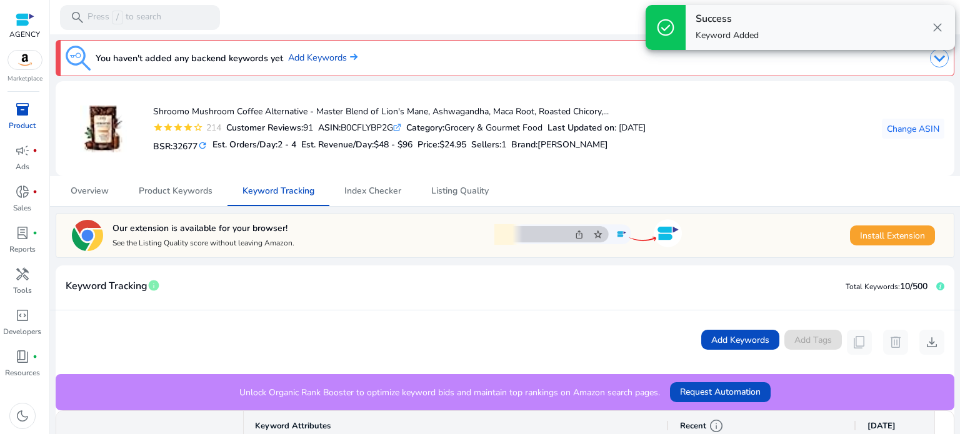
click at [677, 184] on div "Overview Product Keywords Keyword Tracking Index Checker Listing Quality" at bounding box center [505, 191] width 898 height 30
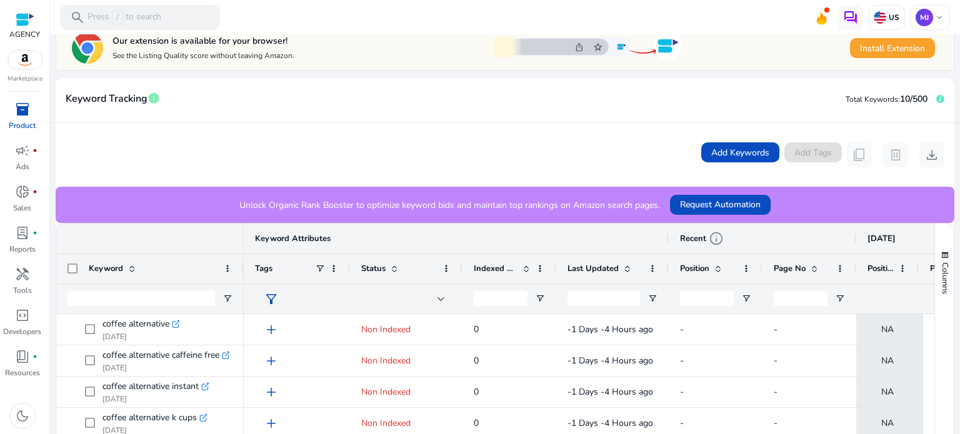
scroll to position [62, 0]
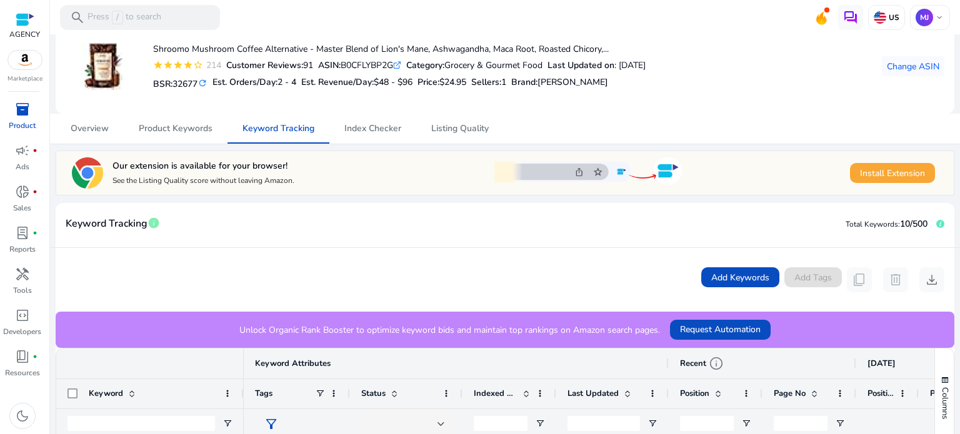
click at [860, 177] on span "Install Extension" at bounding box center [892, 173] width 65 height 13
